Goal: Information Seeking & Learning: Learn about a topic

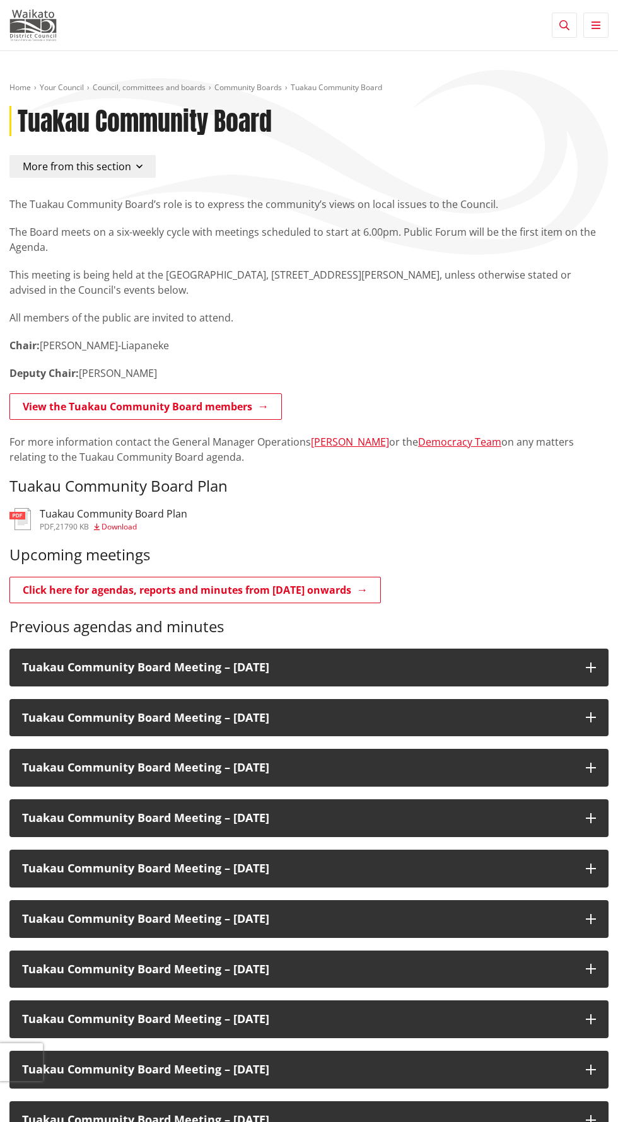
click at [40, 14] on img at bounding box center [32, 25] width 47 height 32
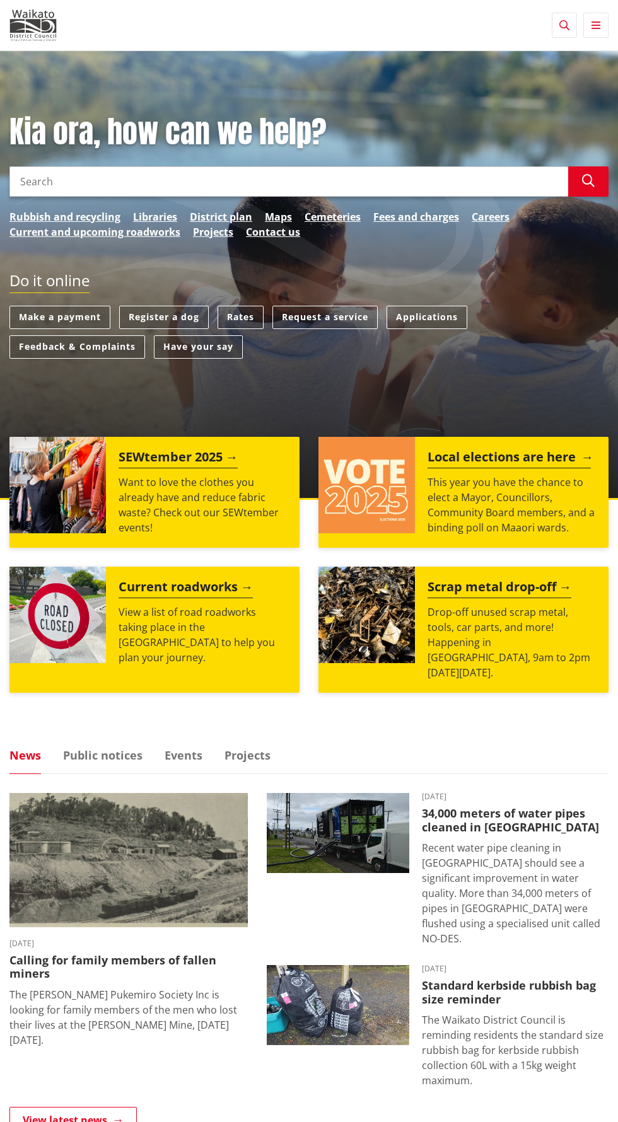
click at [522, 489] on p "This year you have the chance to elect a Mayor, Councillors, Community Board me…" at bounding box center [511, 505] width 168 height 61
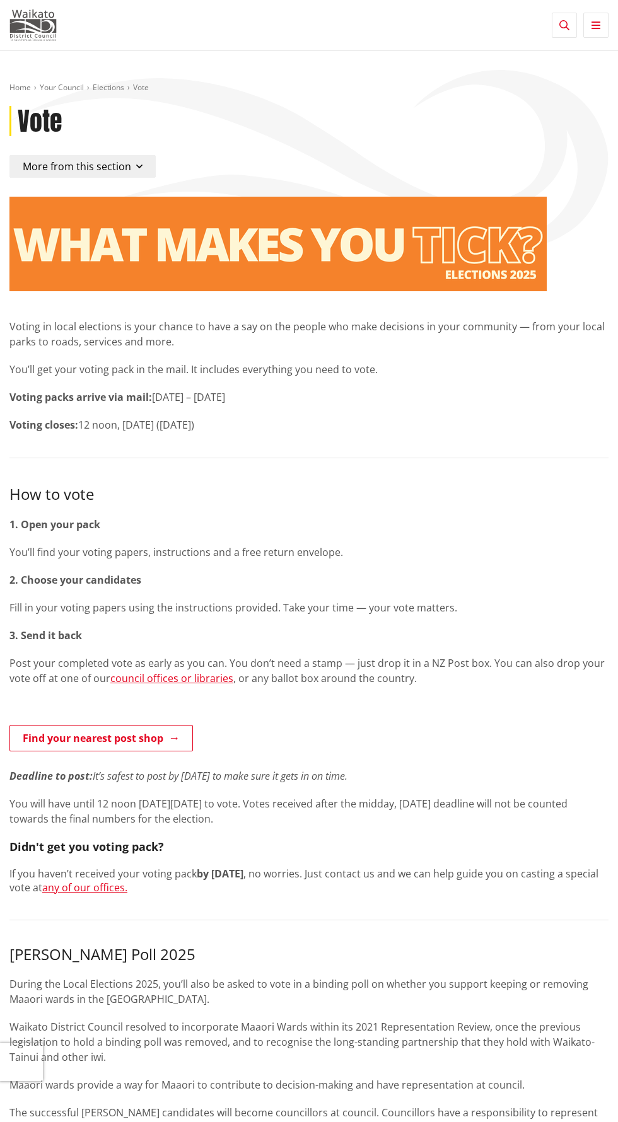
click at [38, 34] on img at bounding box center [32, 25] width 47 height 32
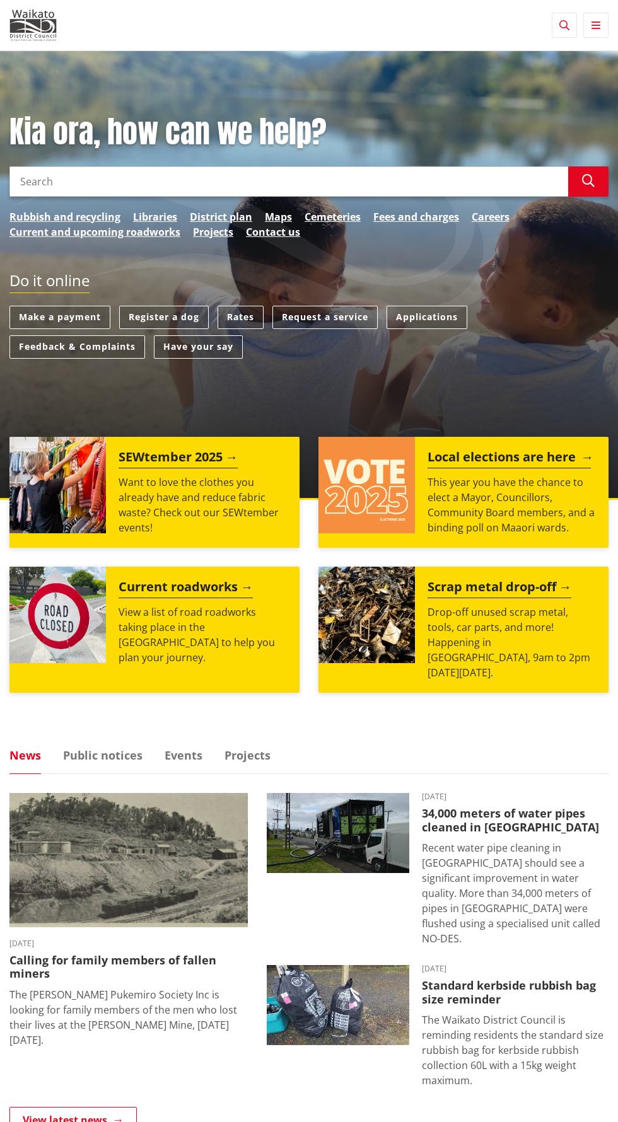
click at [488, 459] on h2 "Local elections are here" at bounding box center [508, 458] width 163 height 19
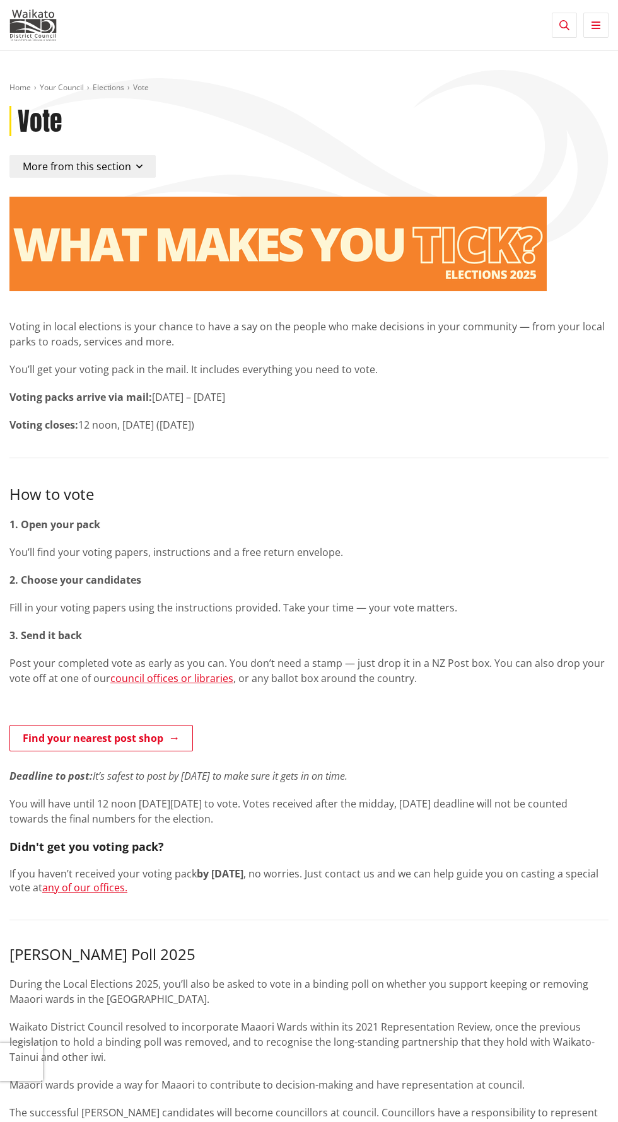
click at [121, 171] on span "More from this section" at bounding box center [77, 166] width 108 height 14
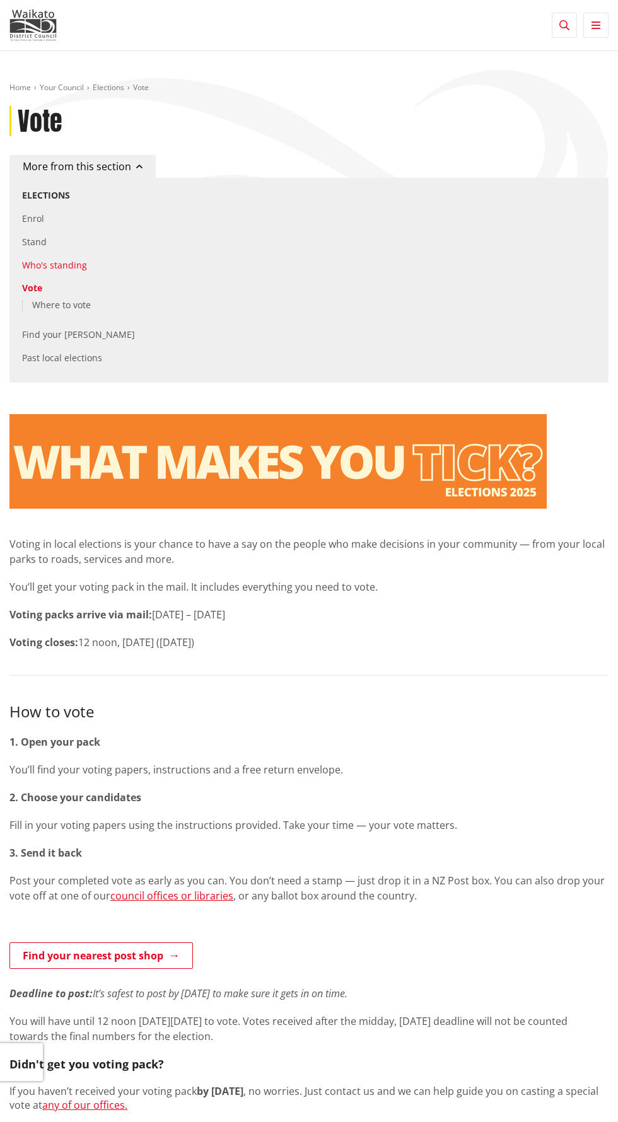
click at [67, 265] on link "Who's standing" at bounding box center [54, 265] width 65 height 12
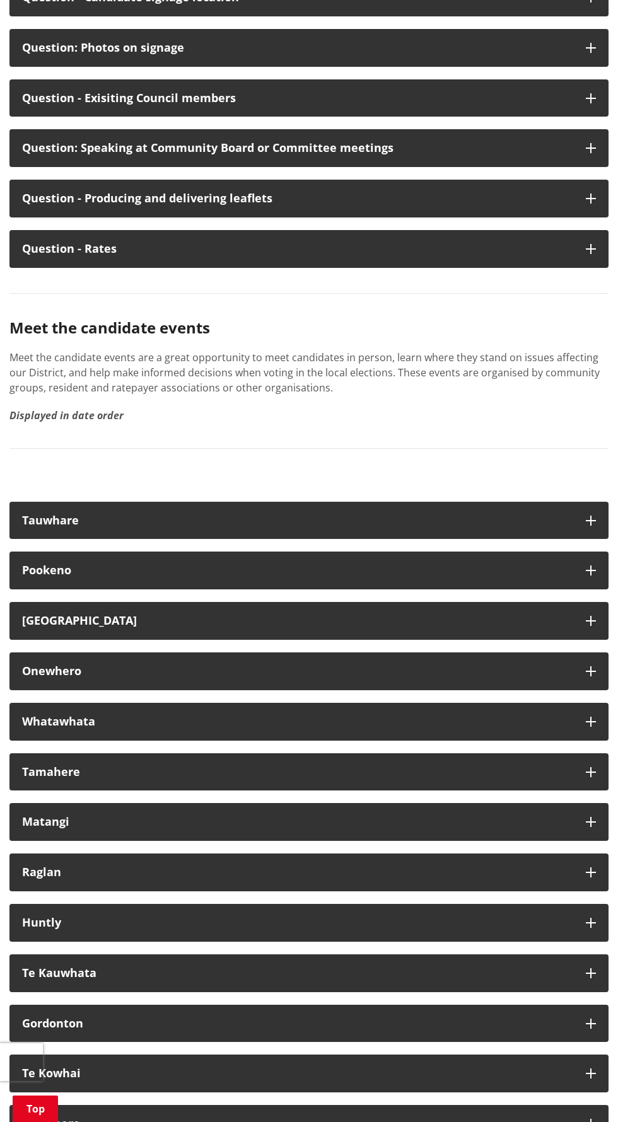
scroll to position [16271, 0]
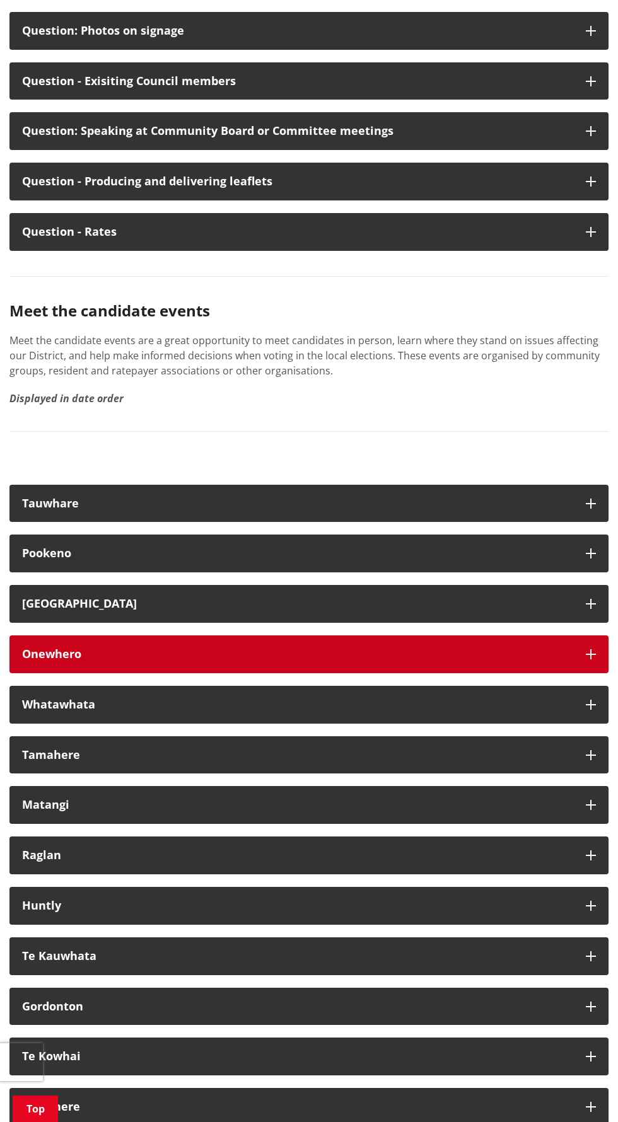
click at [590, 654] on icon "button" at bounding box center [590, 654] width 10 height 10
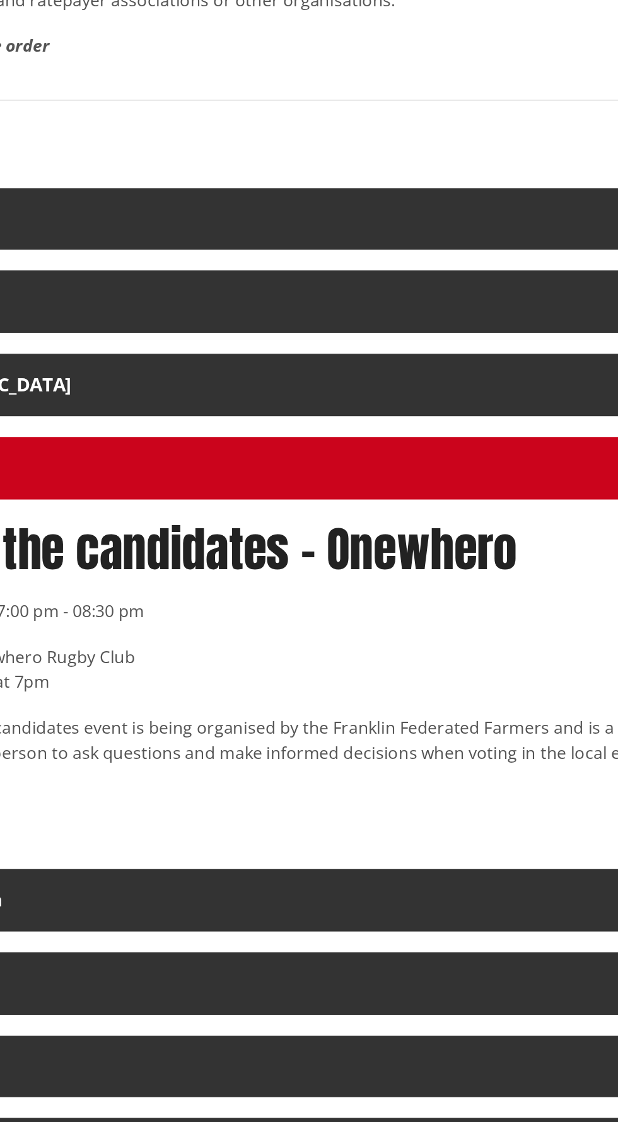
scroll to position [16381, 0]
